Goal: Information Seeking & Learning: Learn about a topic

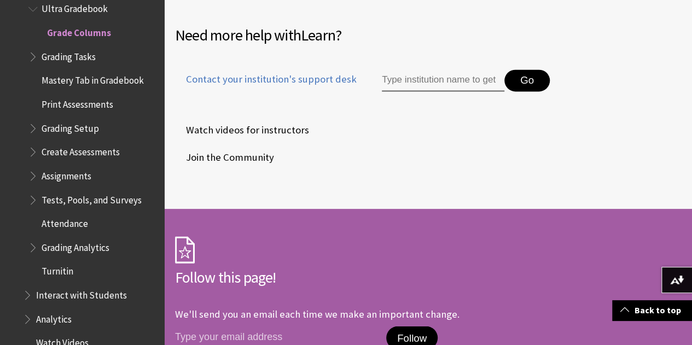
scroll to position [5123, 0]
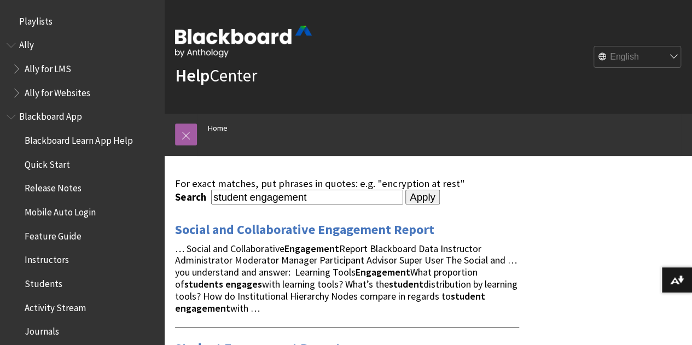
drag, startPoint x: 314, startPoint y: 196, endPoint x: 251, endPoint y: 194, distance: 63.5
click at [251, 194] on input "student engagement" at bounding box center [307, 197] width 192 height 15
type input "student monitoring"
click at [405, 190] on input "Apply" at bounding box center [422, 197] width 34 height 15
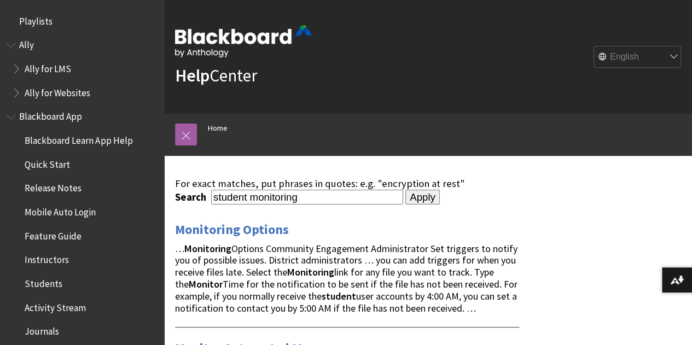
drag, startPoint x: 300, startPoint y: 197, endPoint x: 171, endPoint y: 204, distance: 128.7
type input "tracking student activity"
click at [405, 190] on input "Apply" at bounding box center [422, 197] width 34 height 15
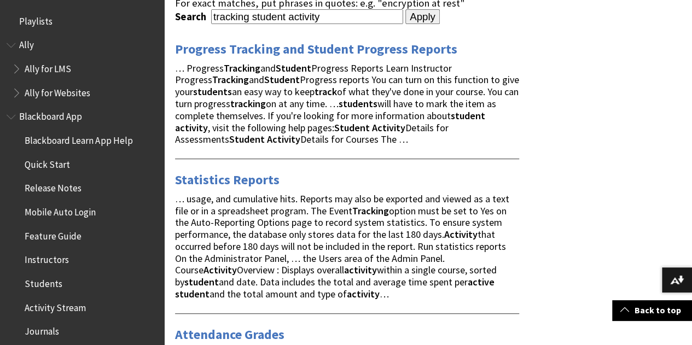
scroll to position [55, 0]
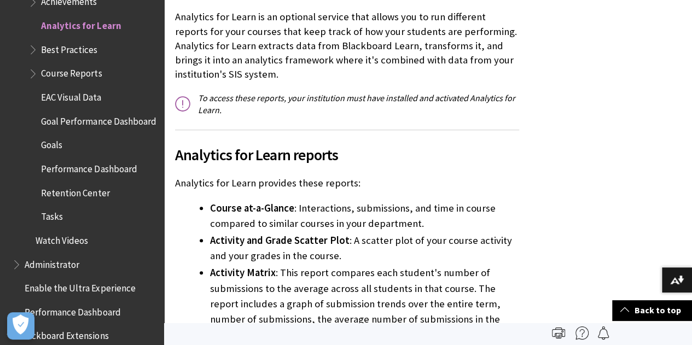
scroll to position [219, 0]
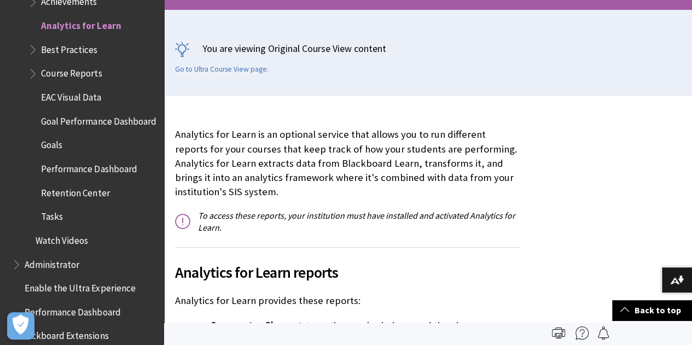
click at [57, 98] on span "EAC Visual Data" at bounding box center [71, 95] width 60 height 15
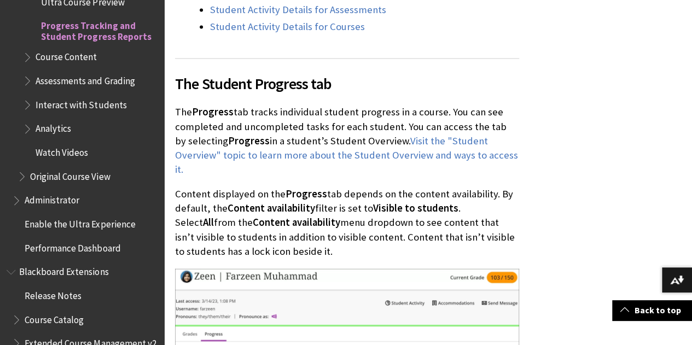
scroll to position [1039, 0]
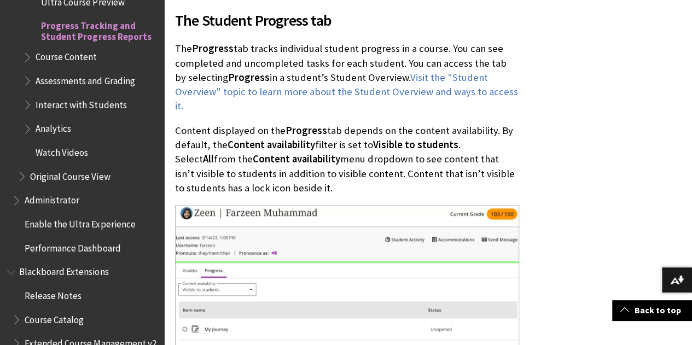
drag, startPoint x: 177, startPoint y: 49, endPoint x: 392, endPoint y: 79, distance: 217.1
click at [392, 79] on p "The Progress tab tracks individual student progress in a course. You can see co…" at bounding box center [347, 78] width 344 height 72
copy p "The Progress tab tracks individual student progress in a course. You can see co…"
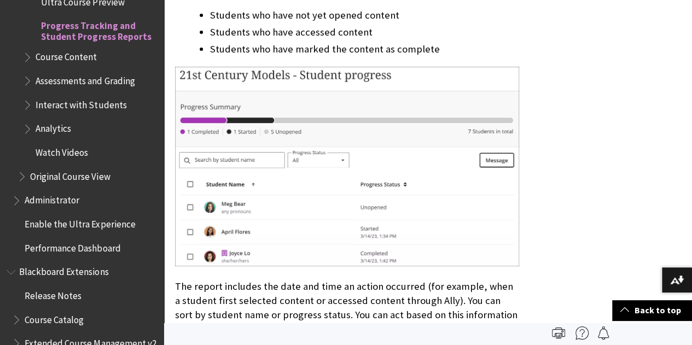
scroll to position [2024, 0]
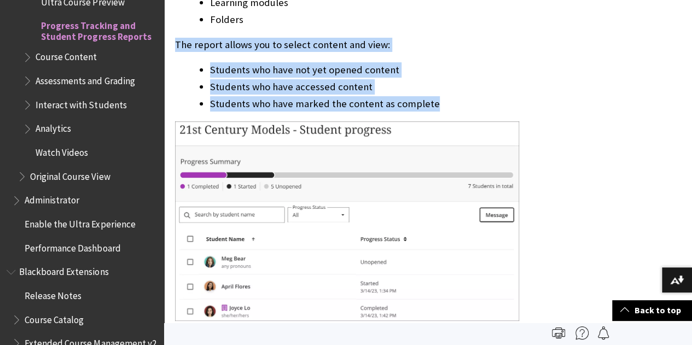
drag, startPoint x: 176, startPoint y: 28, endPoint x: 435, endPoint y: 90, distance: 267.1
click at [435, 90] on div "Student Progress Report for course content Instructors need to know how their s…" at bounding box center [347, 21] width 344 height 1125
copy div "The report allows you to select content and view: Students who have not yet ope…"
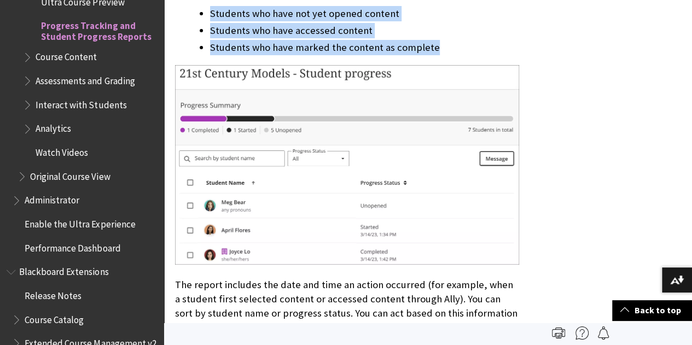
scroll to position [2079, 0]
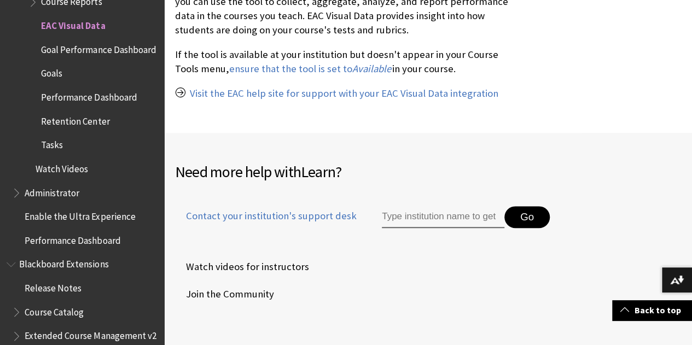
scroll to position [219, 0]
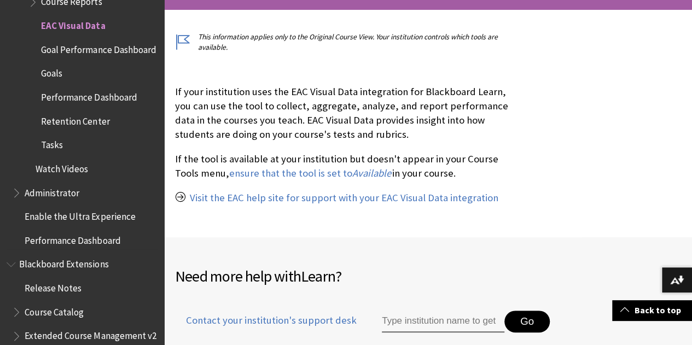
click at [117, 103] on span "Performance Dashboard" at bounding box center [89, 95] width 96 height 15
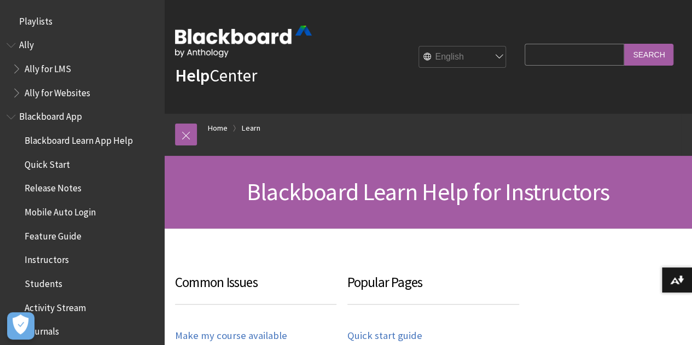
scroll to position [1078, 0]
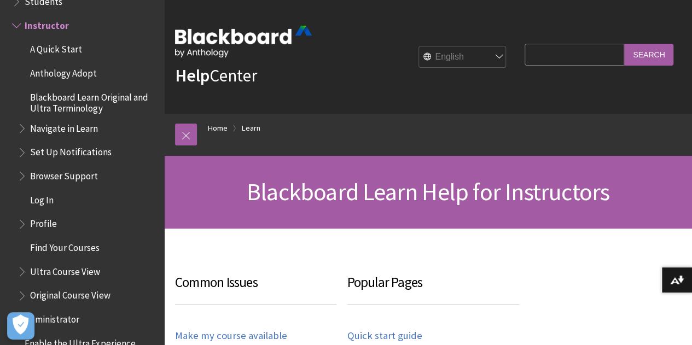
click at [44, 270] on span "Ultra Course View" at bounding box center [65, 270] width 70 height 15
